Goal: Transaction & Acquisition: Download file/media

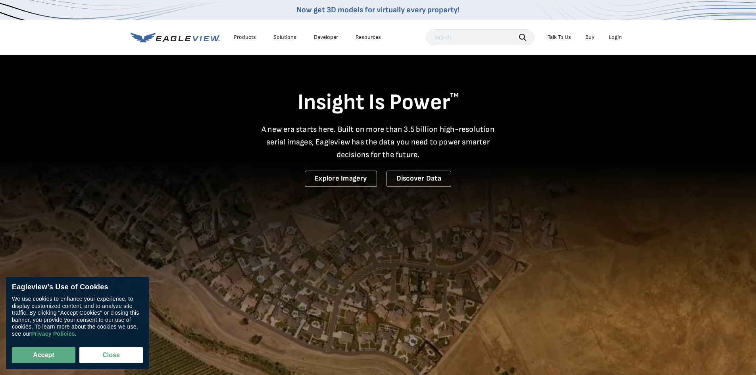
click at [616, 38] on div "Login" at bounding box center [615, 37] width 13 height 7
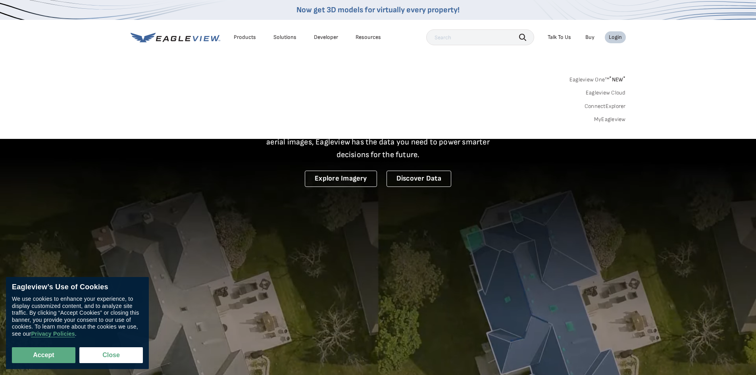
click at [604, 119] on link "MyEagleview" at bounding box center [610, 119] width 32 height 7
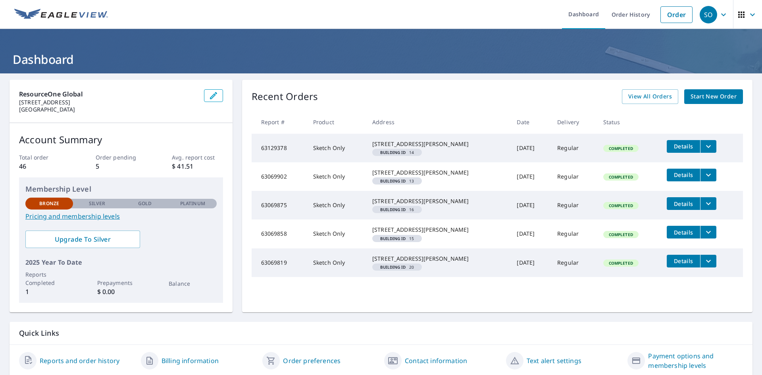
click at [704, 266] on icon "filesDropdownBtn-63069819" at bounding box center [709, 261] width 10 height 10
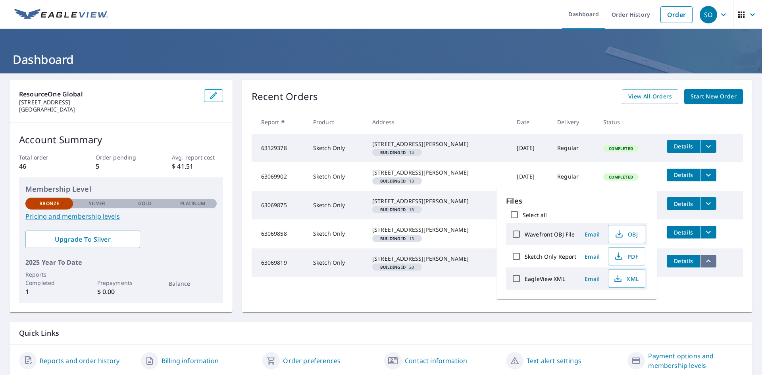
click at [704, 266] on icon "filesDropdownBtn-63069819" at bounding box center [709, 261] width 10 height 10
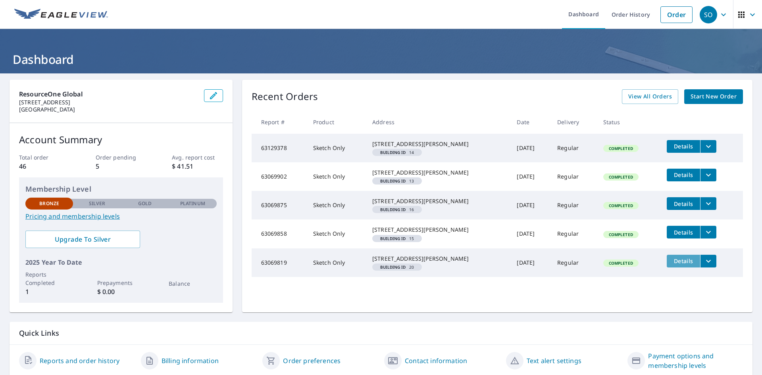
click at [677, 265] on span "Details" at bounding box center [683, 261] width 24 height 8
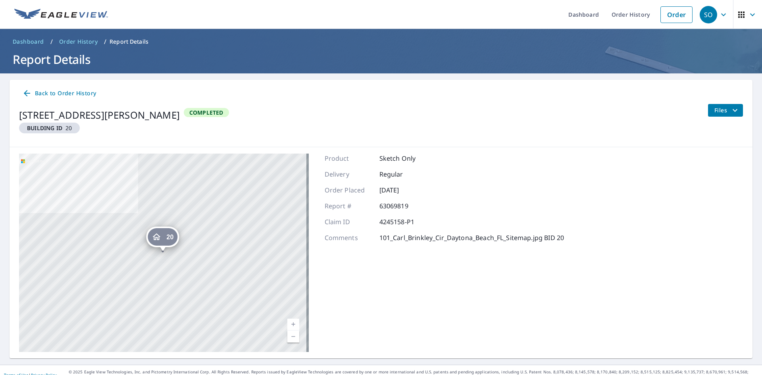
scroll to position [10, 0]
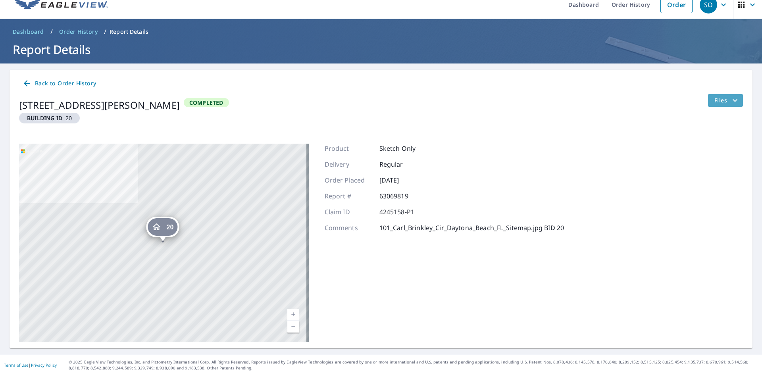
click at [730, 97] on icon "filesDropdownBtn-63069819" at bounding box center [735, 101] width 10 height 10
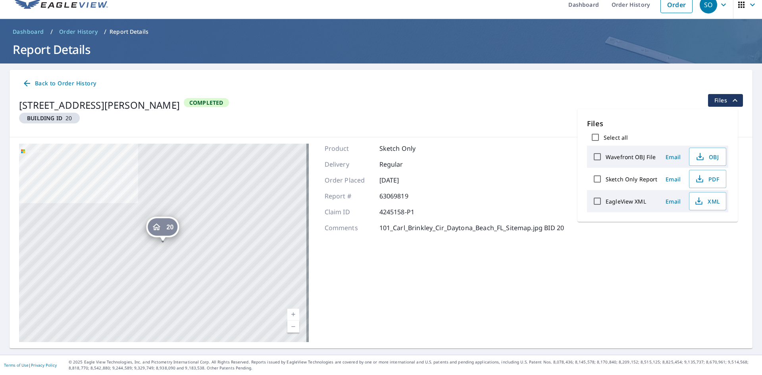
click at [598, 203] on input "EagleView XML" at bounding box center [597, 201] width 17 height 17
checkbox input "true"
click at [694, 233] on span "Download" at bounding box center [698, 229] width 42 height 10
